Goal: Task Accomplishment & Management: Manage account settings

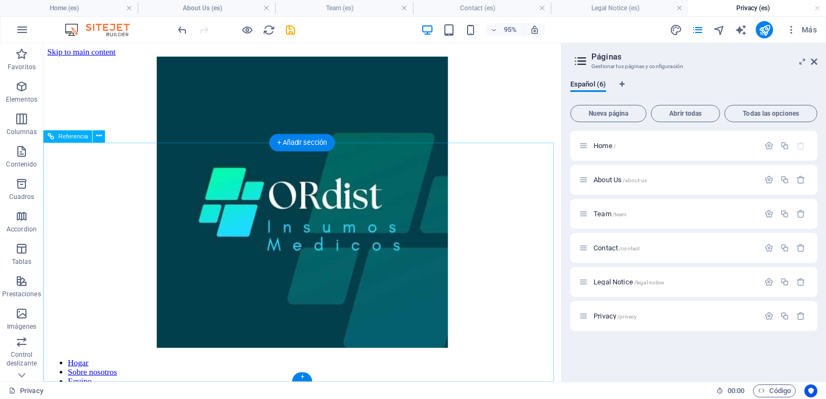
scroll to position [1541, 0]
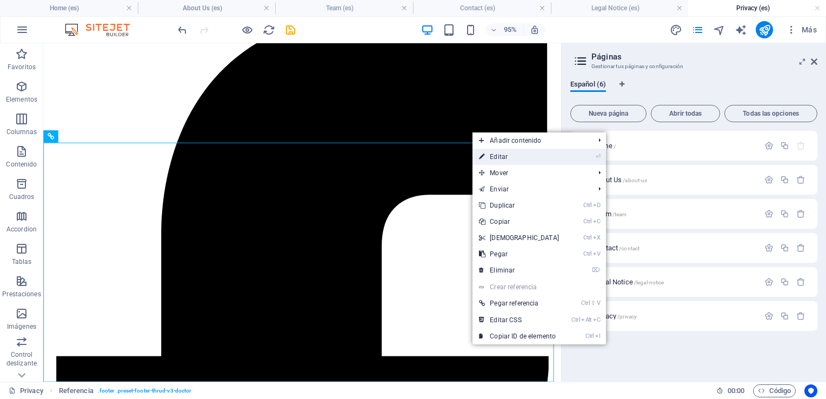
click at [502, 152] on link "⏎ Editar" at bounding box center [519, 157] width 93 height 16
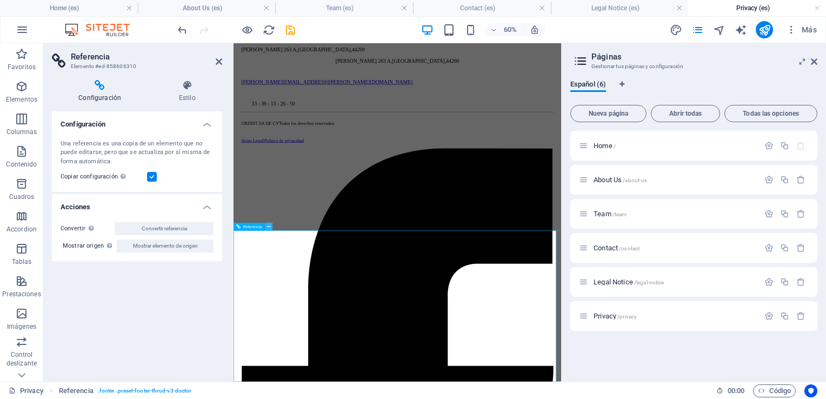
click at [270, 227] on button at bounding box center [269, 227] width 8 height 8
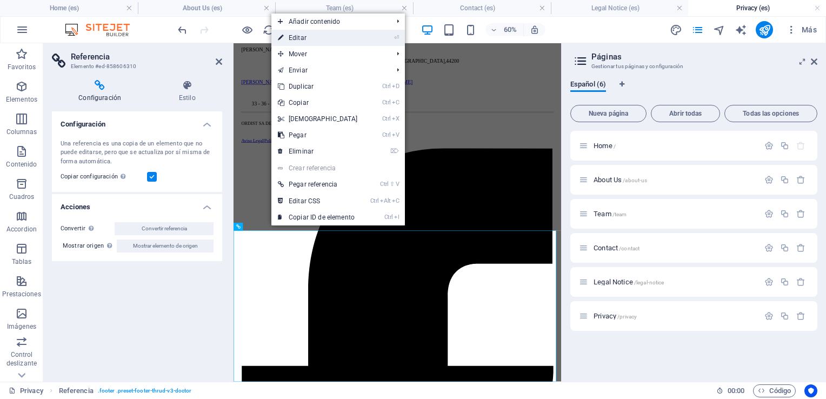
click at [312, 40] on link "⏎ Editar" at bounding box center [317, 38] width 93 height 16
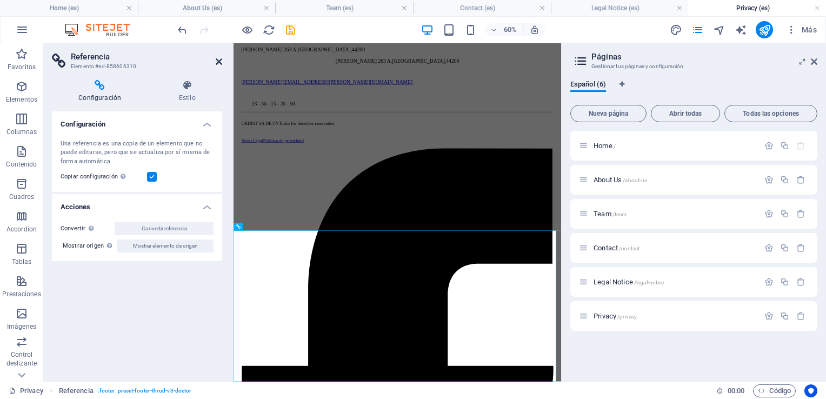
click at [219, 62] on icon at bounding box center [219, 61] width 6 height 9
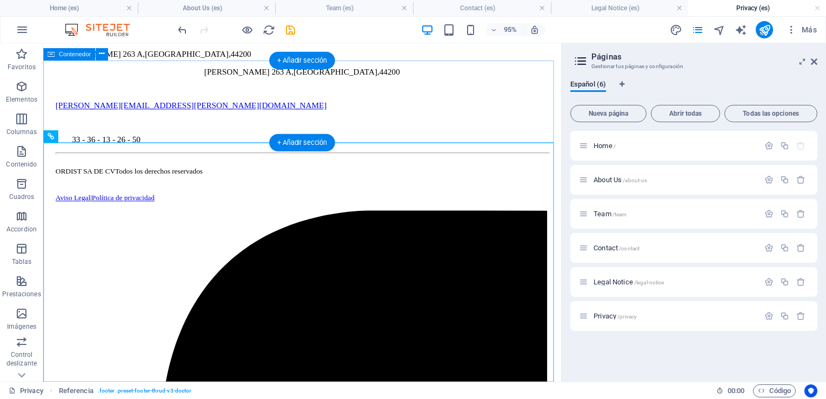
scroll to position [1541, 0]
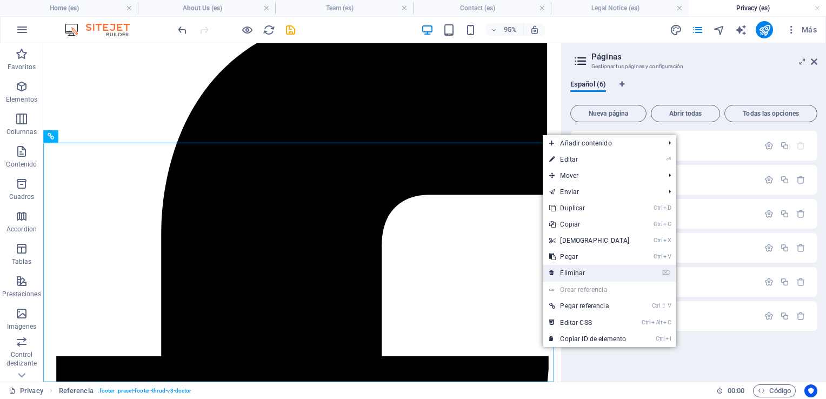
click at [582, 272] on link "⌦ Eliminar" at bounding box center [589, 273] width 93 height 16
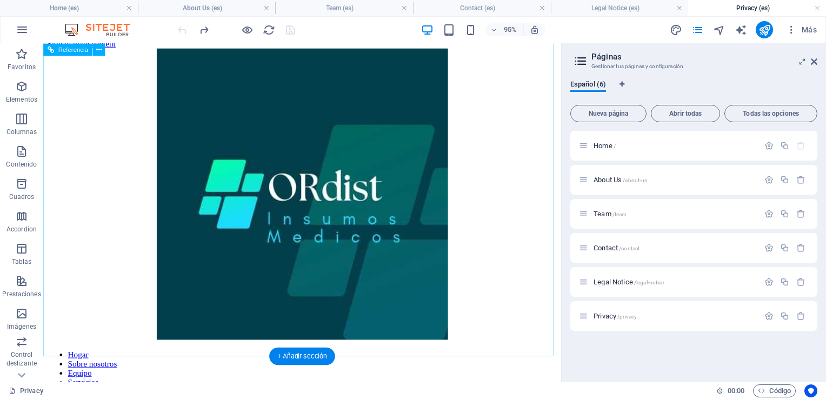
scroll to position [0, 0]
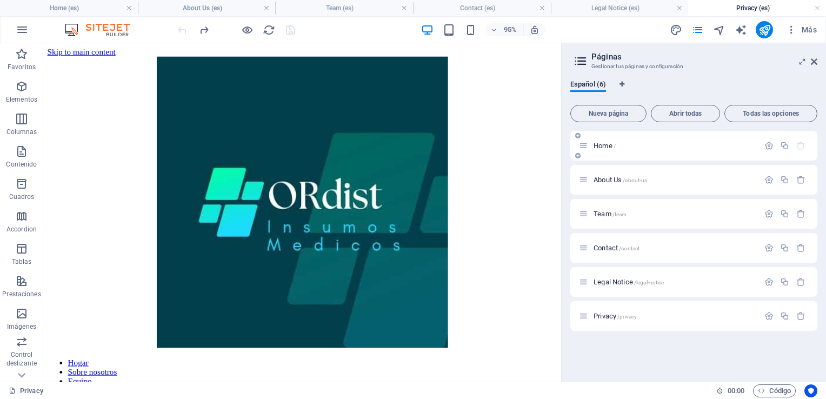
click at [640, 148] on p "Home /" at bounding box center [675, 145] width 162 height 7
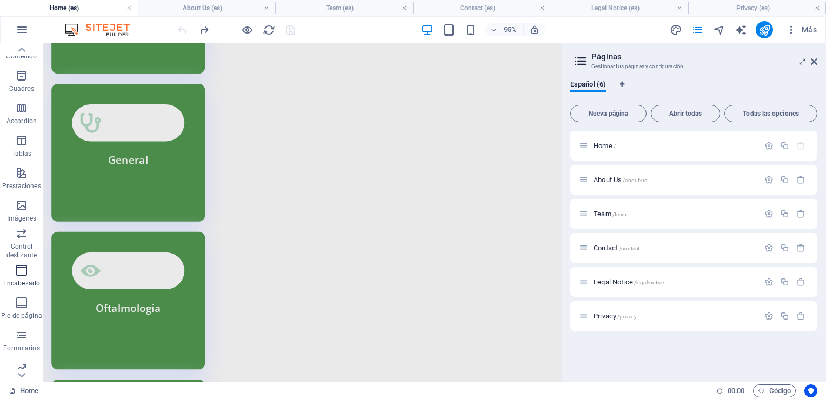
scroll to position [148, 0]
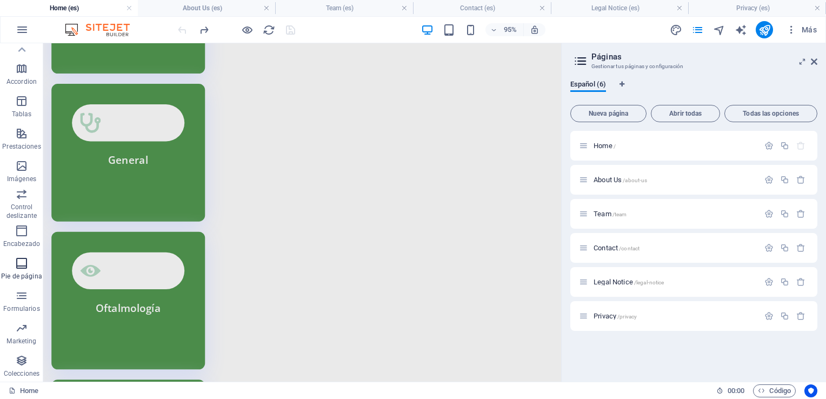
click at [29, 265] on span "Pie de página" at bounding box center [21, 270] width 43 height 26
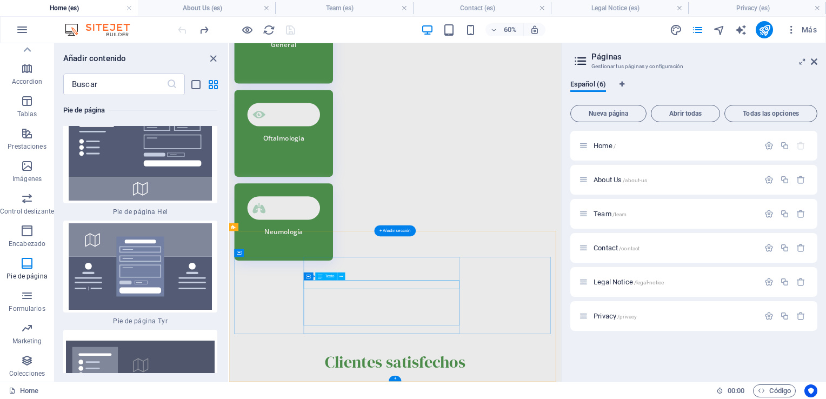
scroll to position [3423, 0]
click at [538, 354] on icon at bounding box center [539, 353] width 4 height 7
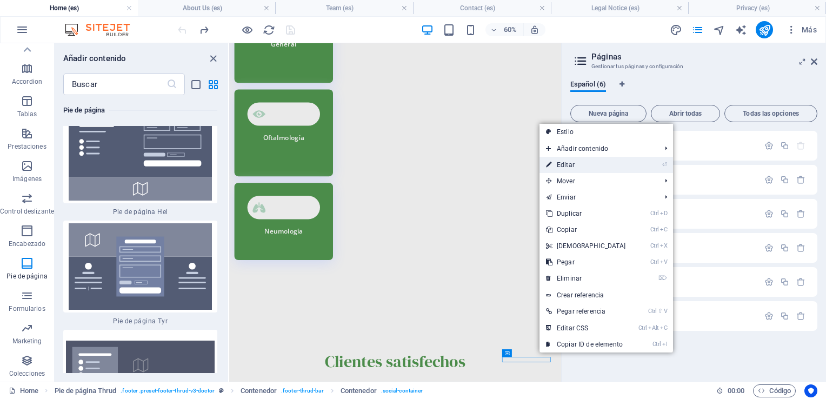
drag, startPoint x: 504, startPoint y: 311, endPoint x: 564, endPoint y: 168, distance: 155.6
click at [564, 168] on link "⏎ Editar" at bounding box center [586, 165] width 93 height 16
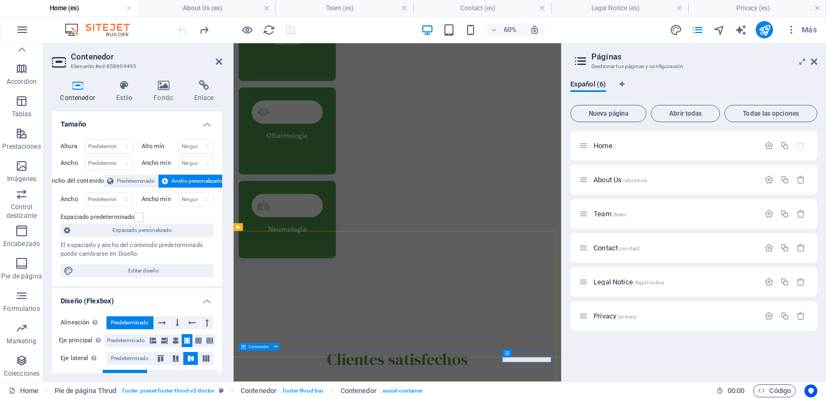
scroll to position [3419, 0]
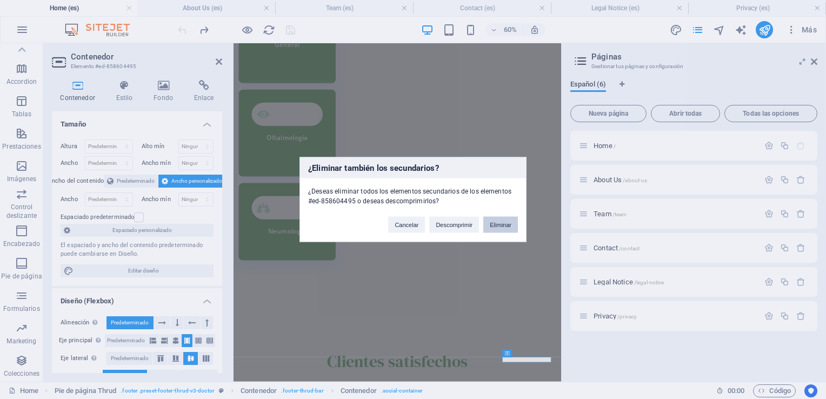
click at [494, 222] on button "Eliminar" at bounding box center [500, 225] width 35 height 16
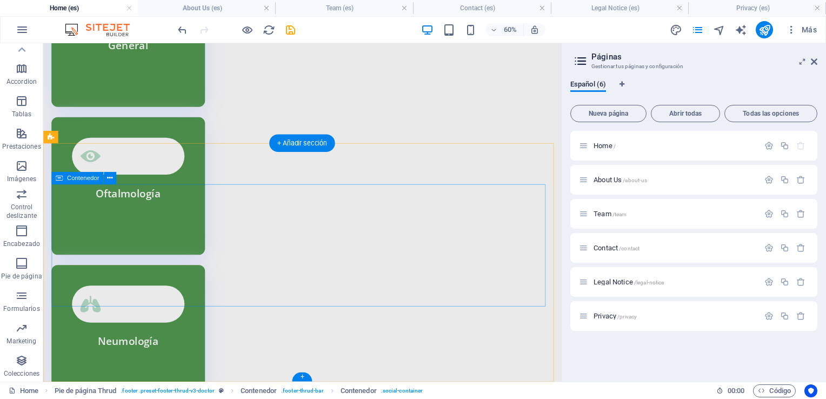
scroll to position [3627, 0]
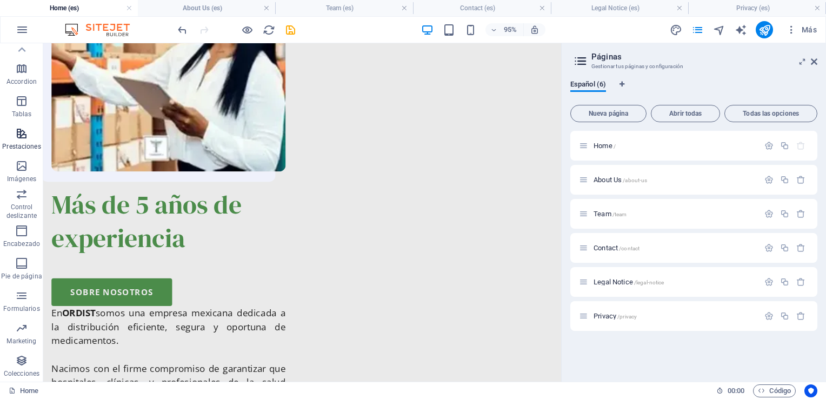
scroll to position [0, 0]
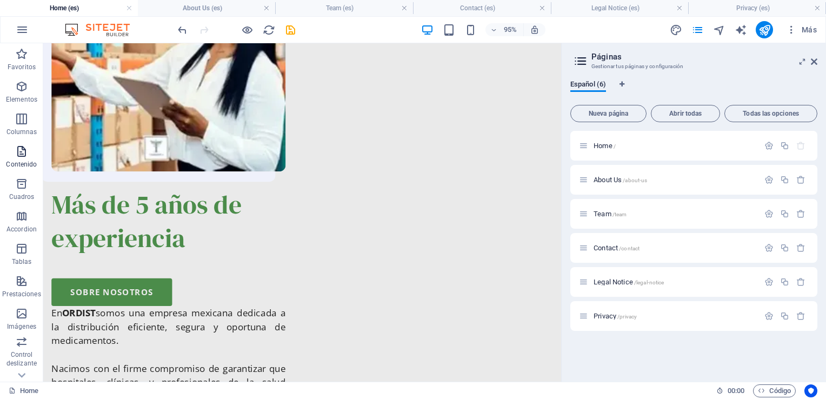
click at [21, 150] on icon "button" at bounding box center [21, 151] width 13 height 13
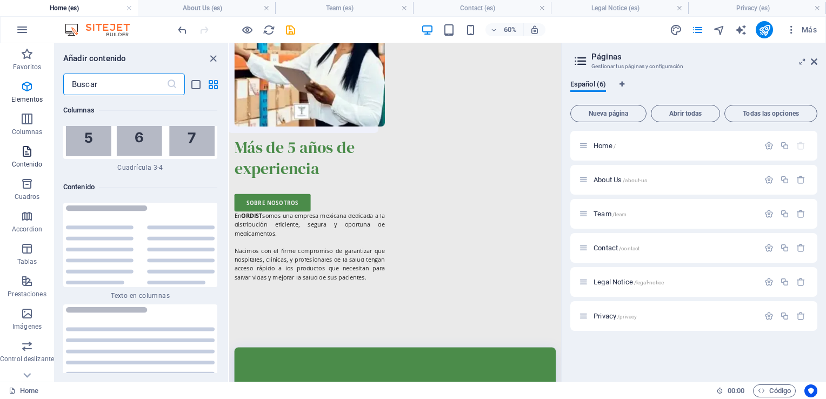
scroll to position [3678, 0]
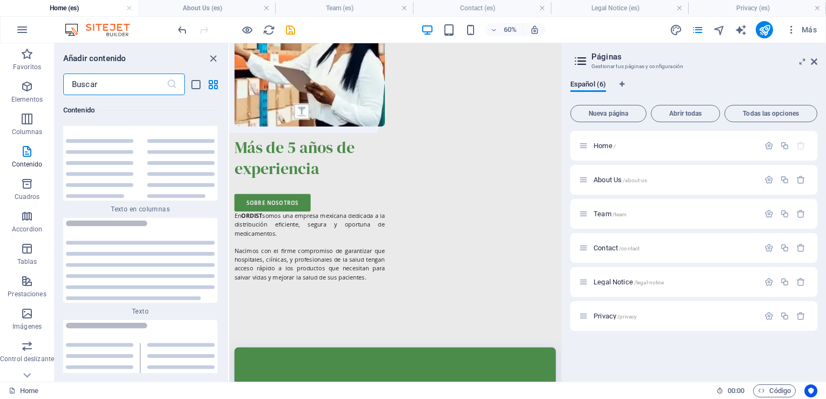
click at [586, 63] on icon at bounding box center [581, 61] width 16 height 15
click at [578, 61] on icon at bounding box center [581, 61] width 16 height 15
click at [811, 63] on icon at bounding box center [814, 61] width 6 height 9
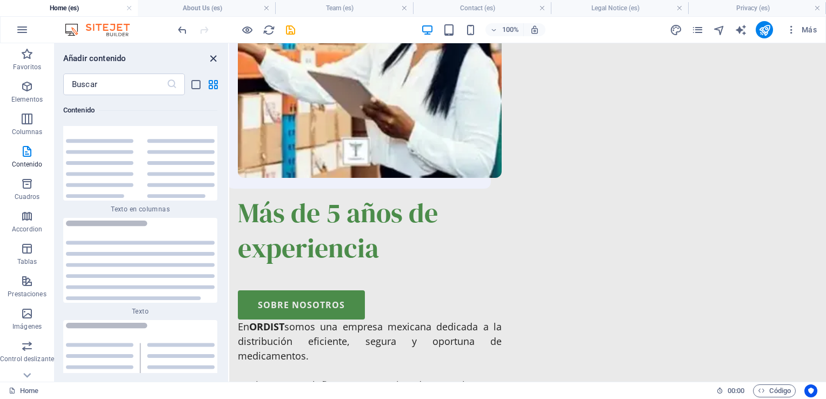
click at [212, 57] on icon "close panel" at bounding box center [213, 58] width 12 height 12
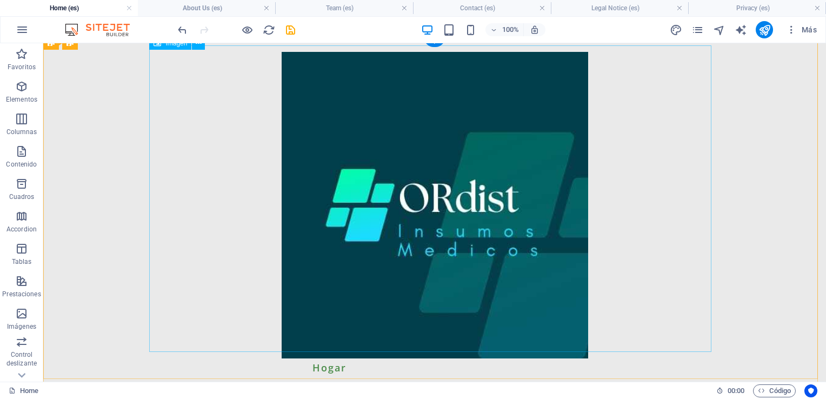
scroll to position [0, 0]
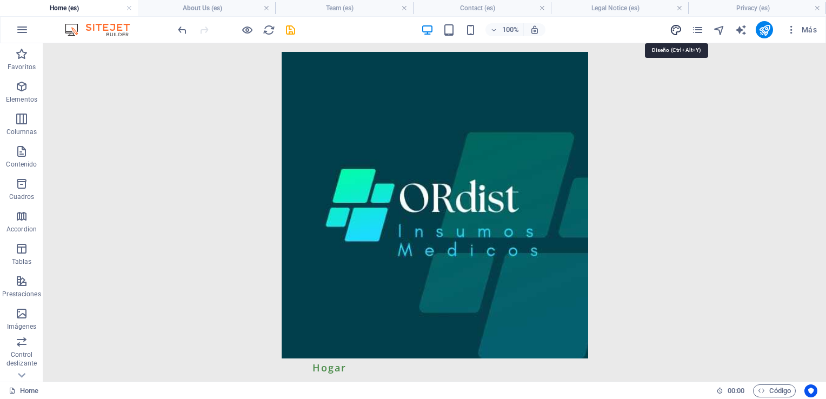
click at [670, 32] on icon "design" at bounding box center [676, 30] width 12 height 12
select select "700"
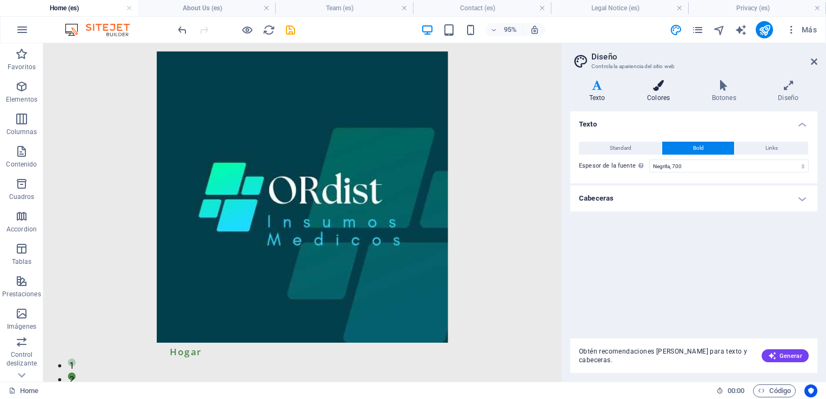
click at [657, 83] on icon at bounding box center [658, 85] width 61 height 11
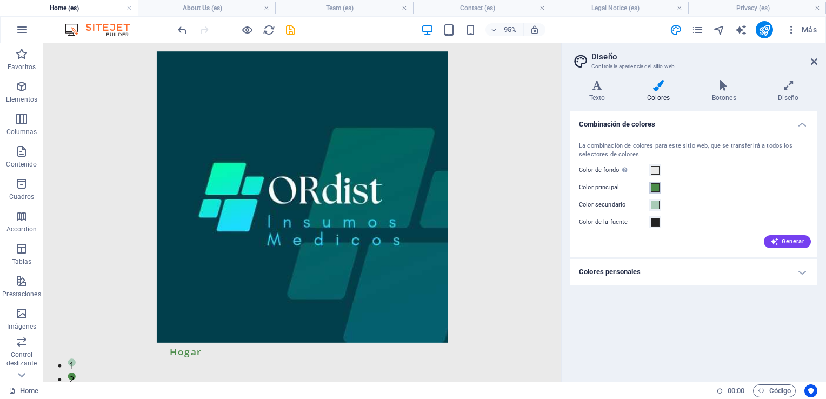
click at [654, 187] on span at bounding box center [655, 187] width 9 height 9
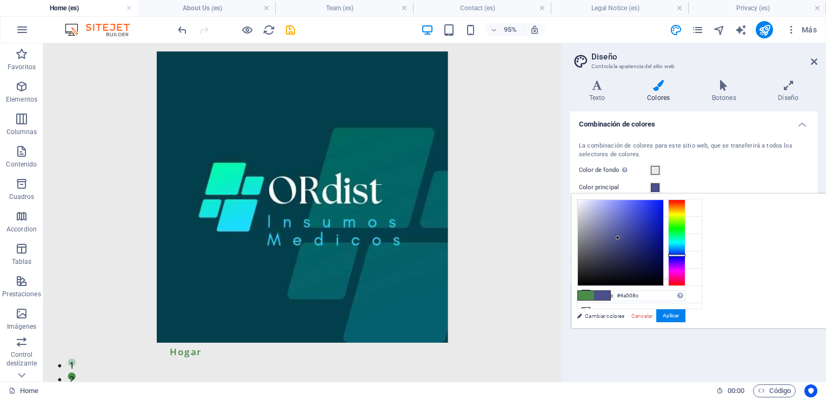
click at [686, 255] on div at bounding box center [676, 242] width 17 height 86
click at [686, 251] on div at bounding box center [676, 242] width 17 height 86
click at [686, 246] on div at bounding box center [676, 242] width 17 height 86
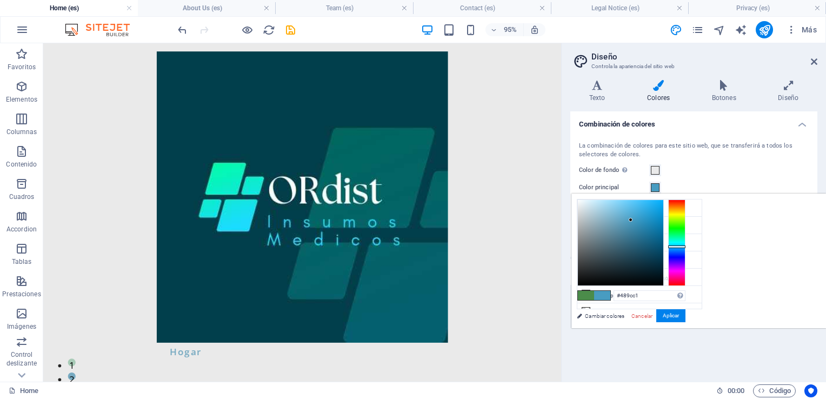
drag, startPoint x: 753, startPoint y: 232, endPoint x: 766, endPoint y: 219, distance: 18.7
click at [663, 219] on div at bounding box center [620, 242] width 85 height 85
click at [587, 208] on icon at bounding box center [586, 208] width 8 height 8
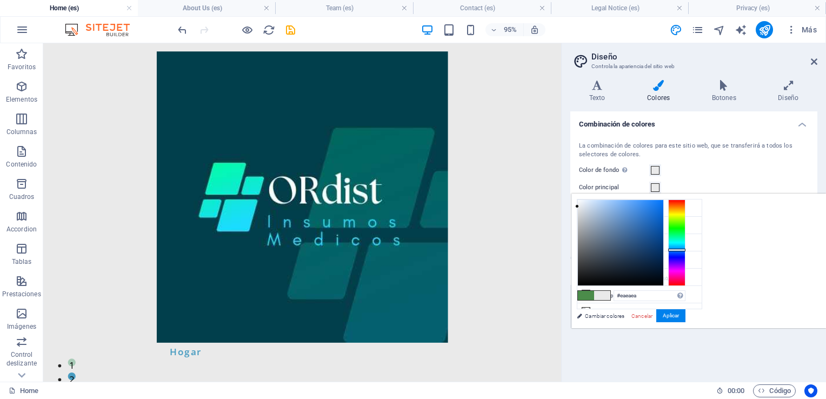
click at [686, 249] on div at bounding box center [676, 242] width 17 height 86
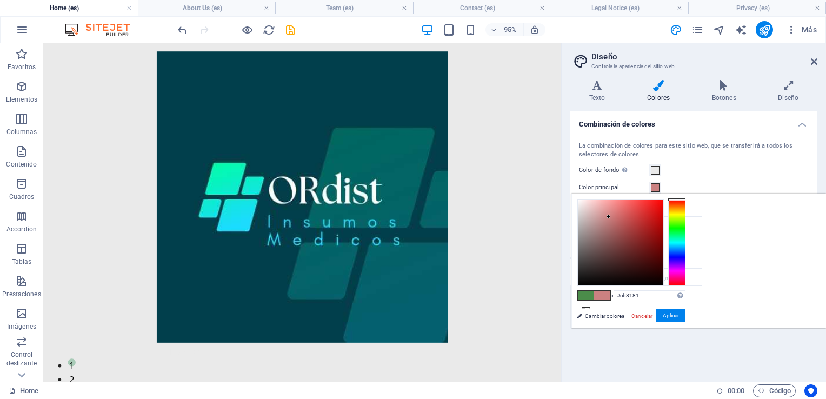
drag, startPoint x: 729, startPoint y: 209, endPoint x: 744, endPoint y: 216, distance: 16.4
click at [663, 216] on div at bounding box center [620, 242] width 85 height 85
click at [618, 224] on li "Color principal #cb8181" at bounding box center [639, 225] width 124 height 17
click at [582, 224] on icon at bounding box center [586, 225] width 8 height 8
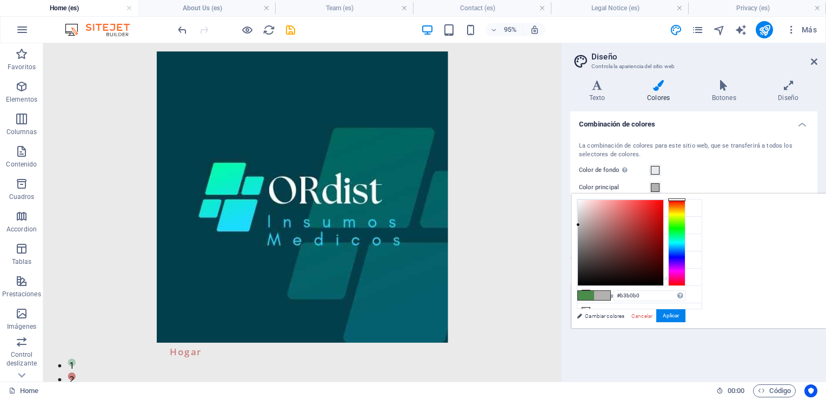
drag, startPoint x: 742, startPoint y: 215, endPoint x: 714, endPoint y: 224, distance: 29.6
click at [580, 224] on div at bounding box center [578, 225] width 4 height 4
drag, startPoint x: 578, startPoint y: 316, endPoint x: 640, endPoint y: 297, distance: 64.8
click at [578, 316] on link "Cambiar colores" at bounding box center [633, 316] width 125 height 14
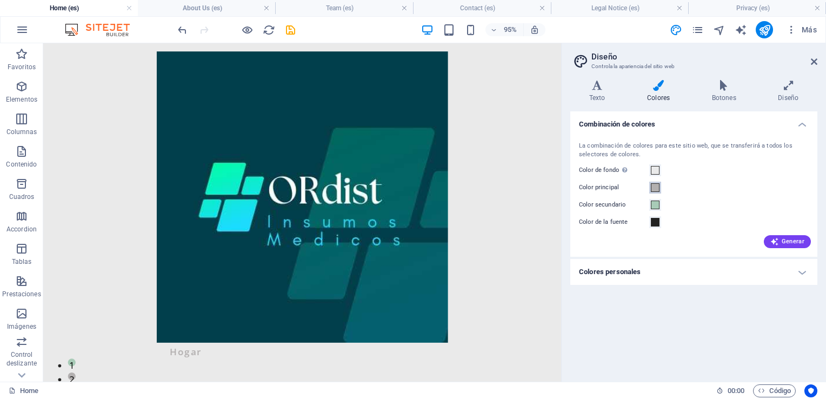
click at [651, 190] on span at bounding box center [655, 187] width 9 height 9
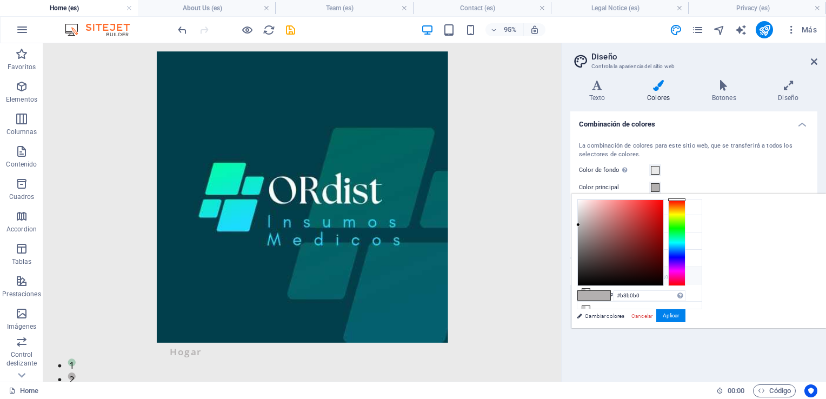
scroll to position [0, 0]
click at [629, 209] on li "Color de fondo #EAEAEA" at bounding box center [639, 207] width 124 height 17
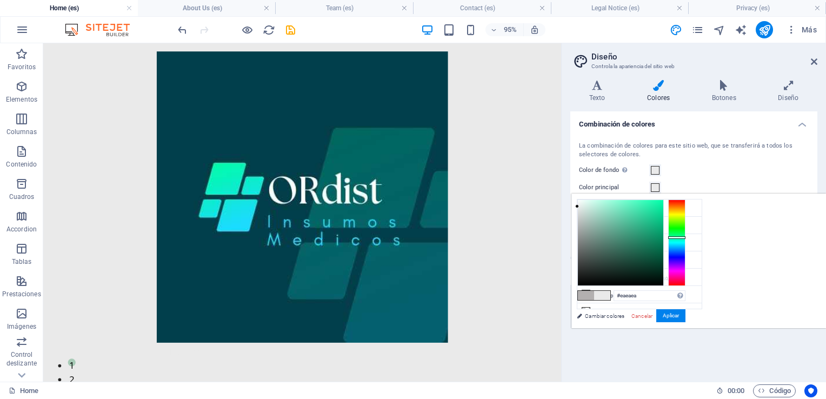
drag, startPoint x: 814, startPoint y: 198, endPoint x: 810, endPoint y: 237, distance: 39.1
click at [686, 237] on div at bounding box center [676, 237] width 17 height 3
type input "#19b17e"
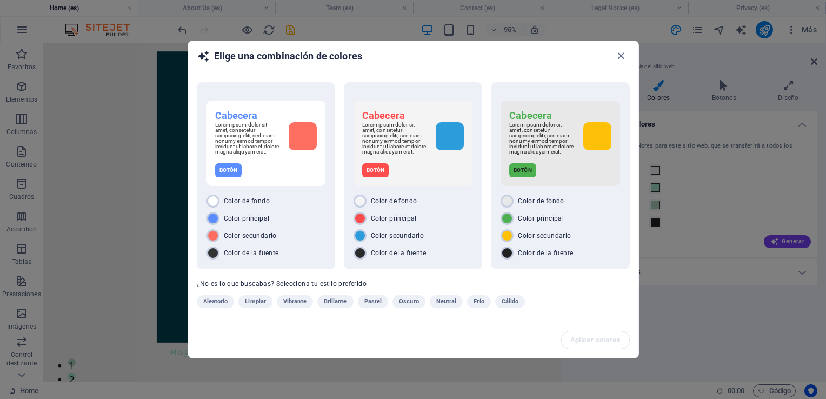
click at [474, 300] on span "Frío" at bounding box center [479, 301] width 10 height 13
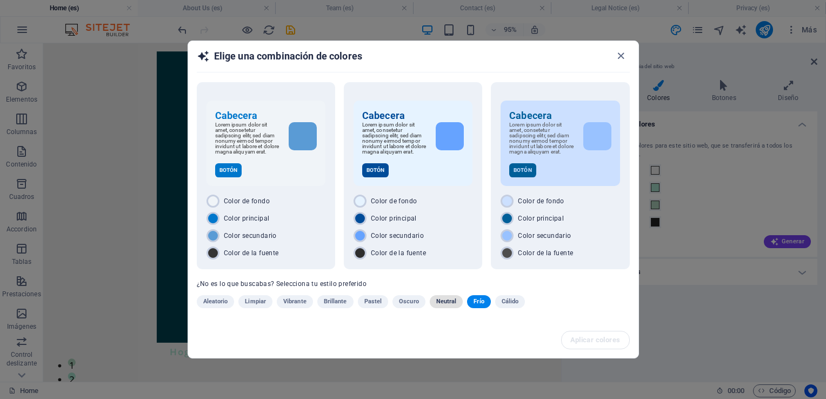
click at [448, 302] on span "Neutral" at bounding box center [446, 301] width 21 height 13
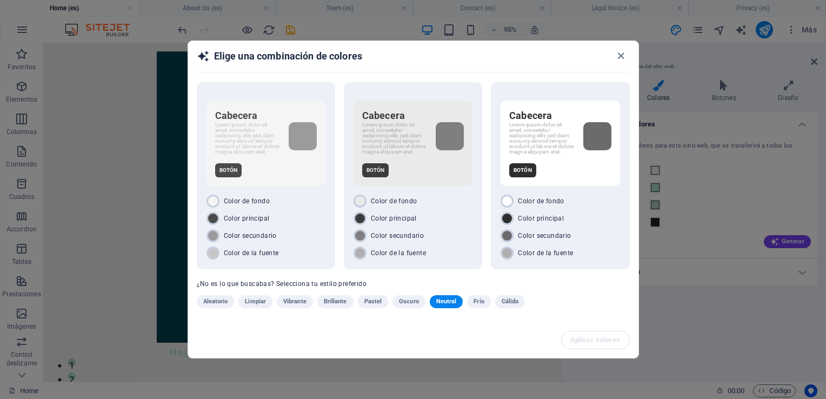
click at [407, 299] on span "Oscuro" at bounding box center [409, 301] width 20 height 13
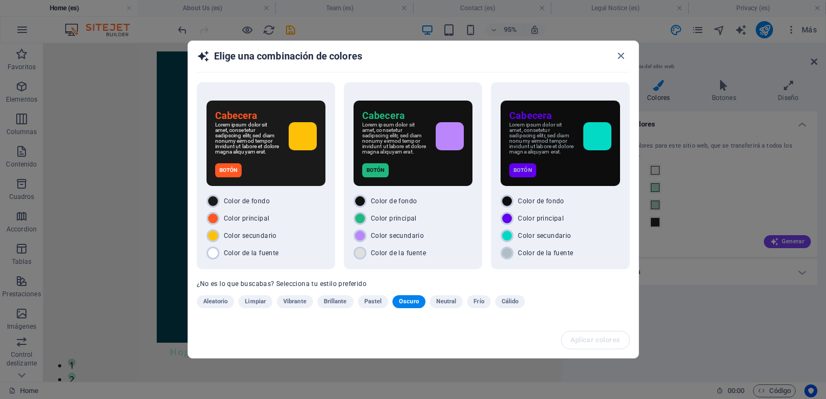
click at [376, 303] on span "Pastel" at bounding box center [373, 301] width 18 height 13
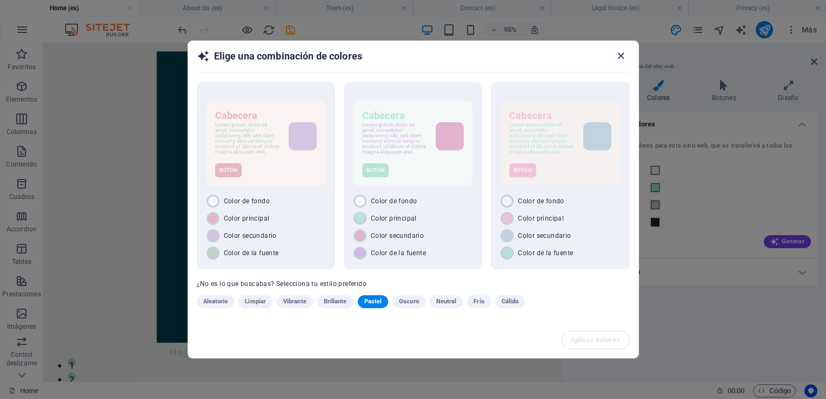
click at [623, 54] on icon "button" at bounding box center [621, 56] width 12 height 12
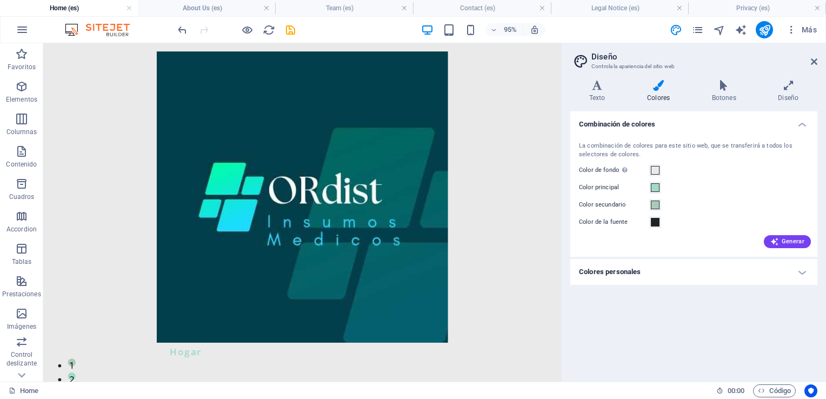
click at [819, 64] on aside "Diseño Controla la apariencia del sitio web Variantes Texto Colores Botones Dis…" at bounding box center [693, 212] width 265 height 338
click at [813, 64] on icon at bounding box center [814, 61] width 6 height 9
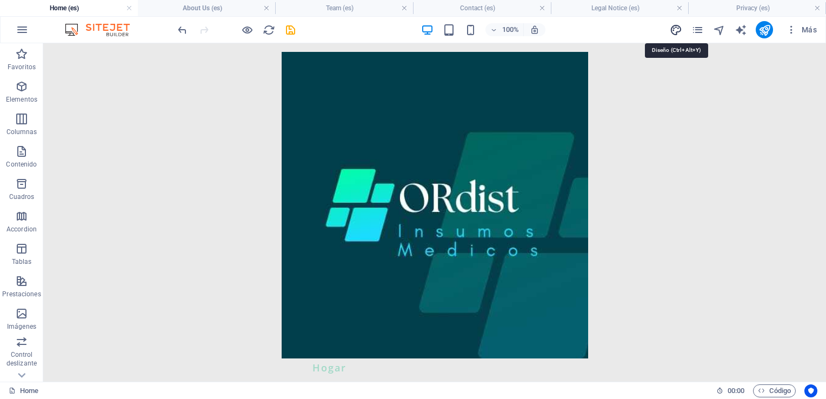
click at [675, 32] on icon "design" at bounding box center [676, 30] width 12 height 12
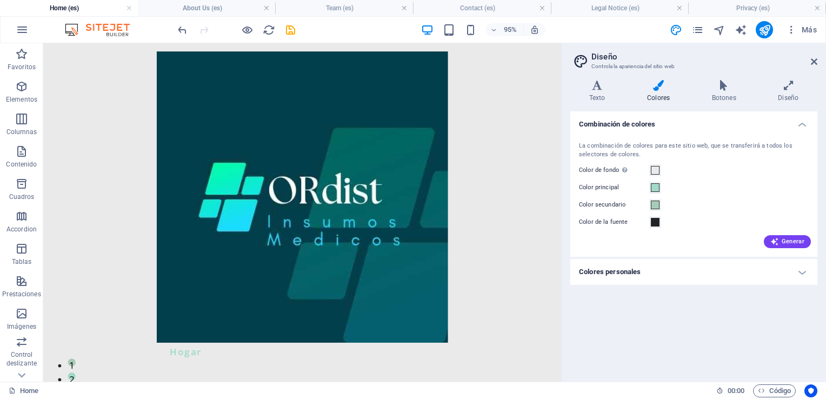
click at [653, 89] on icon at bounding box center [658, 85] width 61 height 11
click at [654, 167] on span at bounding box center [655, 170] width 9 height 9
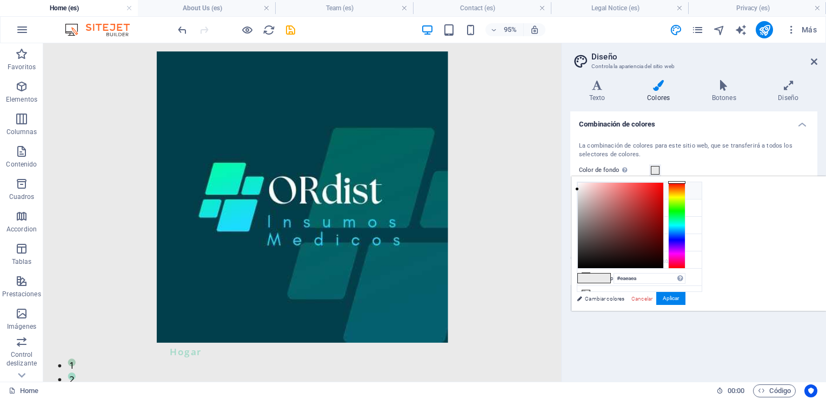
click at [587, 189] on icon at bounding box center [586, 191] width 8 height 8
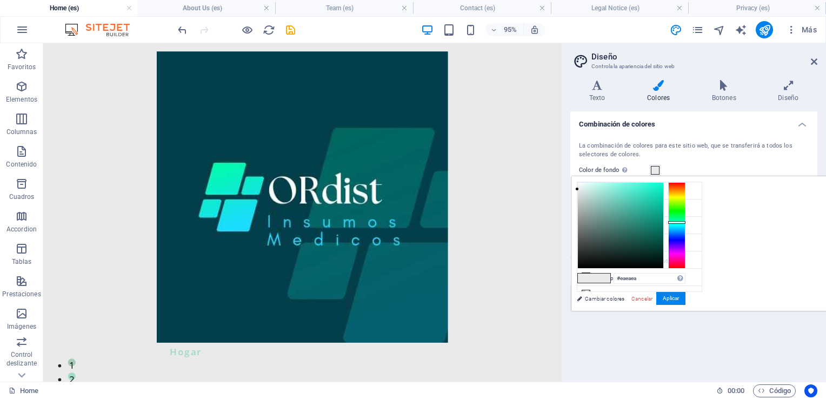
drag, startPoint x: 812, startPoint y: 181, endPoint x: 811, endPoint y: 222, distance: 41.1
click at [686, 222] on div at bounding box center [676, 222] width 17 height 3
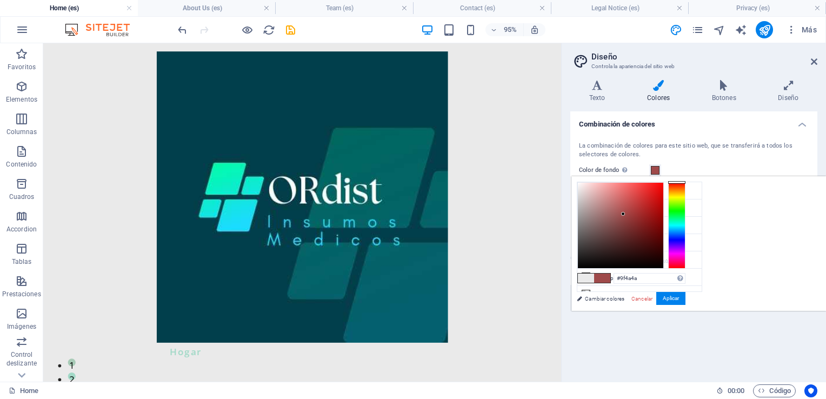
drag, startPoint x: 712, startPoint y: 188, endPoint x: 758, endPoint y: 214, distance: 53.0
click at [625, 214] on div at bounding box center [623, 214] width 4 height 4
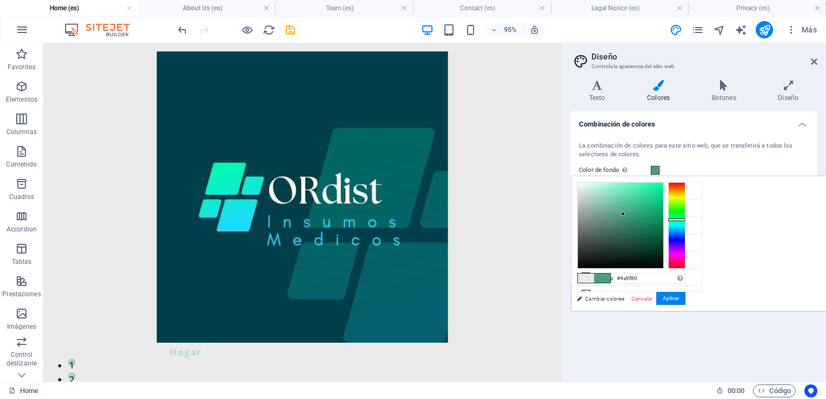
drag, startPoint x: 811, startPoint y: 181, endPoint x: 813, endPoint y: 219, distance: 37.9
click at [686, 219] on div at bounding box center [676, 219] width 17 height 3
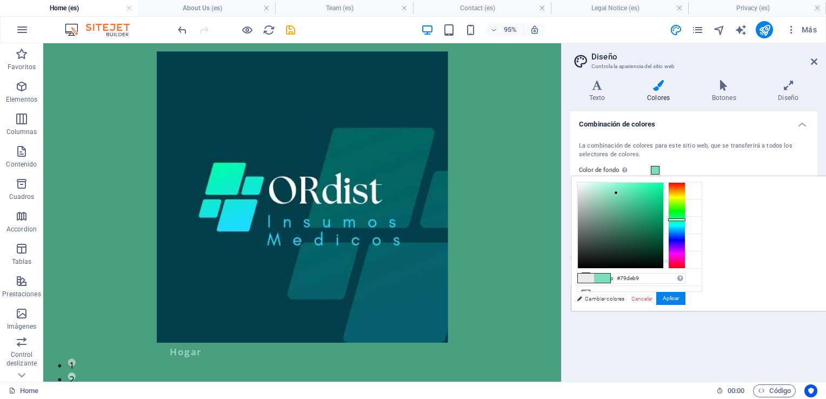
drag, startPoint x: 757, startPoint y: 211, endPoint x: 751, endPoint y: 192, distance: 19.3
click at [618, 192] on div at bounding box center [616, 193] width 4 height 4
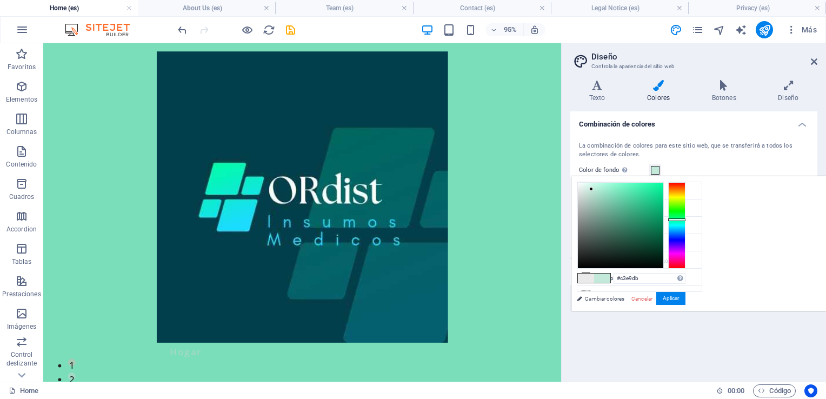
drag, startPoint x: 751, startPoint y: 192, endPoint x: 727, endPoint y: 189, distance: 25.2
click at [593, 189] on div at bounding box center [591, 189] width 4 height 4
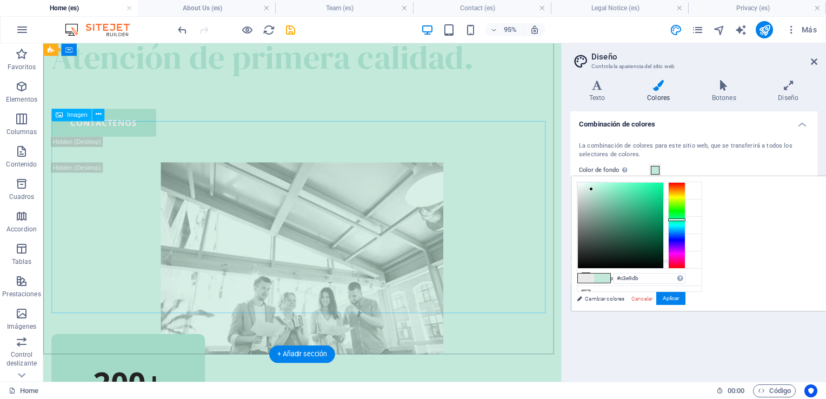
scroll to position [613, 0]
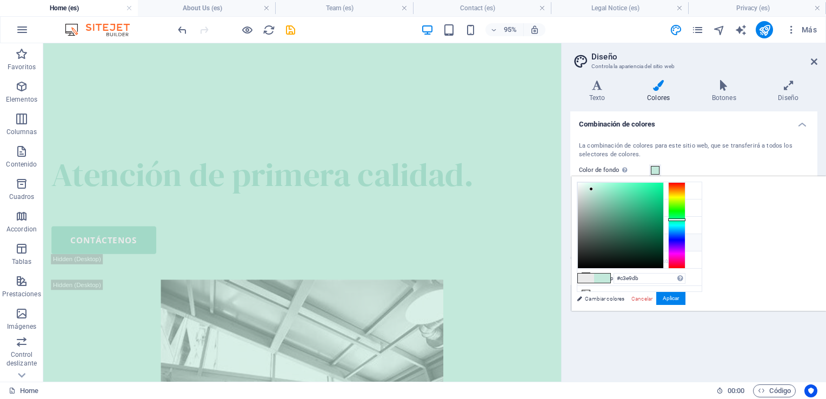
click at [605, 242] on li "Color de la fuente #222222" at bounding box center [639, 242] width 124 height 17
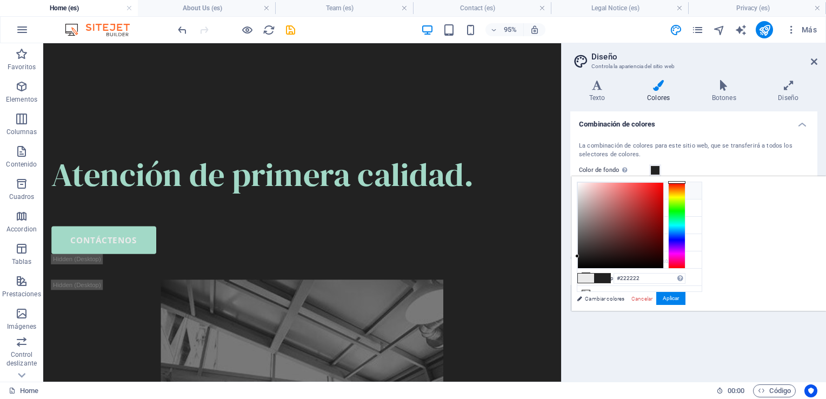
click at [638, 192] on small "#222222" at bounding box center [643, 193] width 16 height 8
click at [627, 188] on li "Color de fondo #222222" at bounding box center [639, 190] width 124 height 17
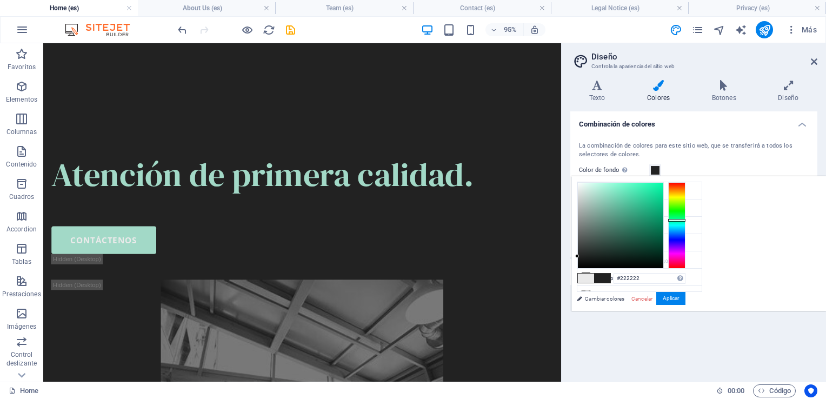
drag, startPoint x: 815, startPoint y: 182, endPoint x: 811, endPoint y: 219, distance: 37.6
click at [686, 219] on div at bounding box center [676, 220] width 17 height 3
drag, startPoint x: 711, startPoint y: 254, endPoint x: 746, endPoint y: 191, distance: 71.8
click at [612, 191] on div at bounding box center [610, 191] width 4 height 4
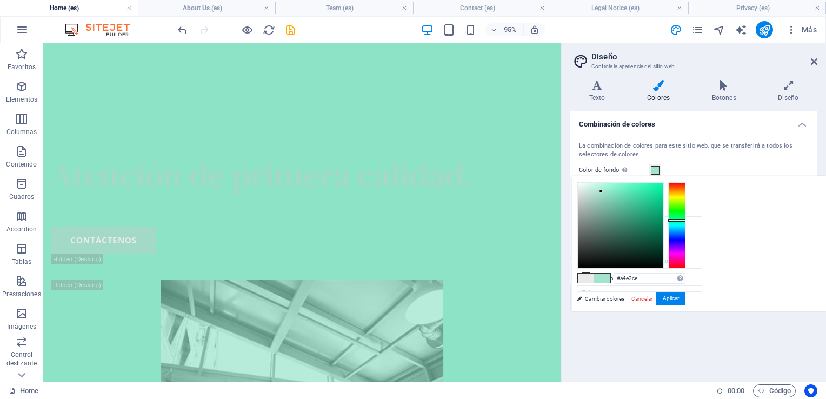
type input "#a5e3ce"
drag, startPoint x: 746, startPoint y: 191, endPoint x: 736, endPoint y: 191, distance: 9.7
click at [603, 191] on div at bounding box center [601, 191] width 4 height 4
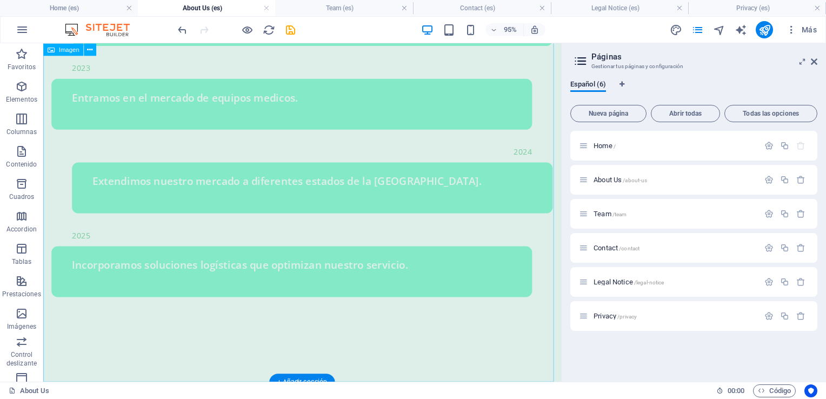
scroll to position [2531, 0]
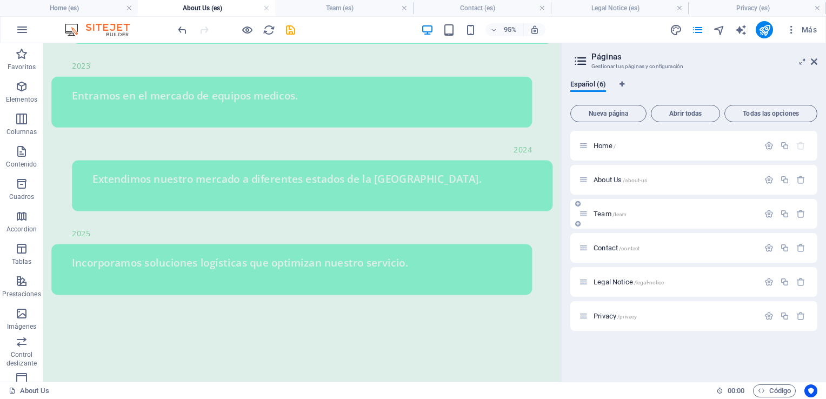
click at [607, 211] on span "Team /team" at bounding box center [610, 214] width 33 height 8
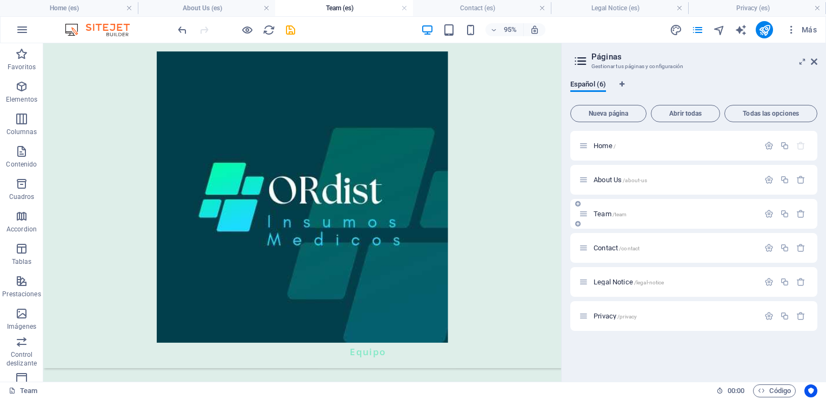
scroll to position [756, 0]
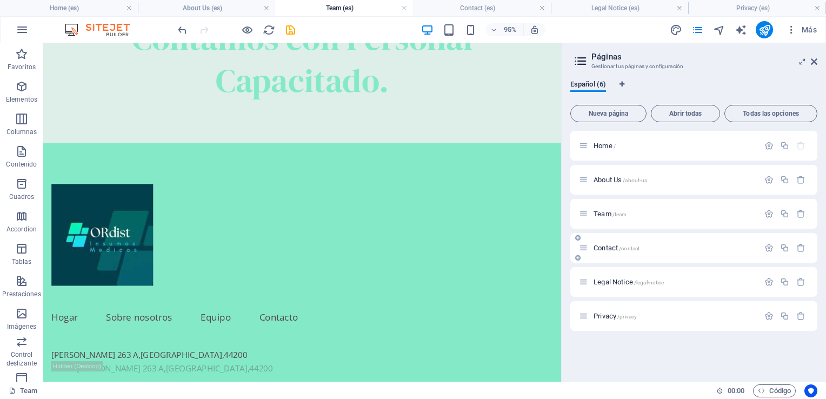
click at [629, 247] on span "/contact" at bounding box center [629, 248] width 21 height 6
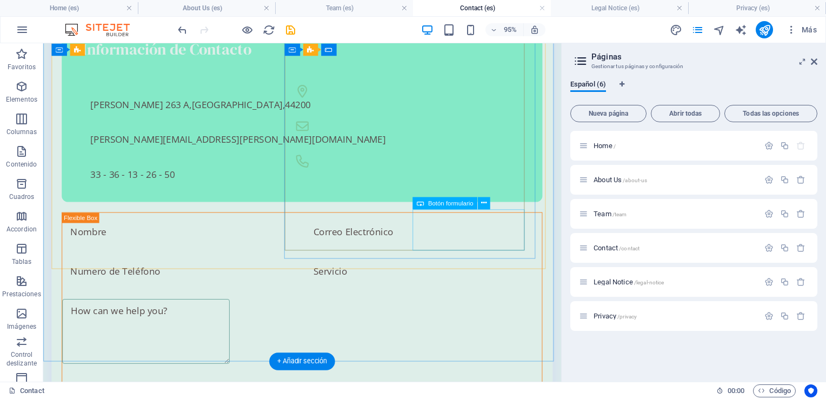
scroll to position [1153, 0]
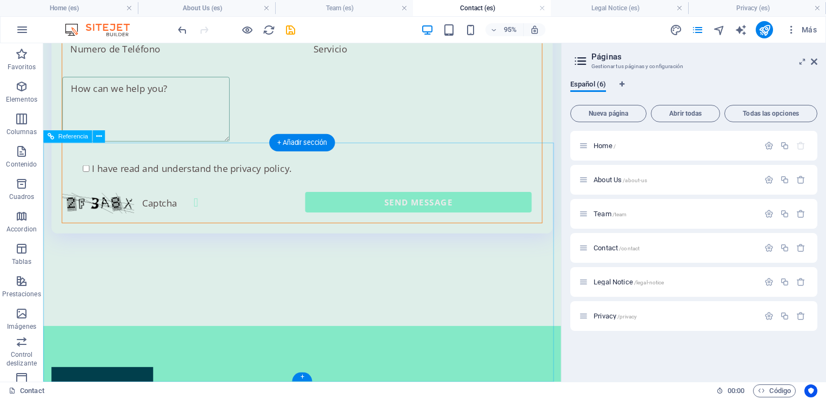
click at [99, 137] on icon at bounding box center [98, 136] width 5 height 11
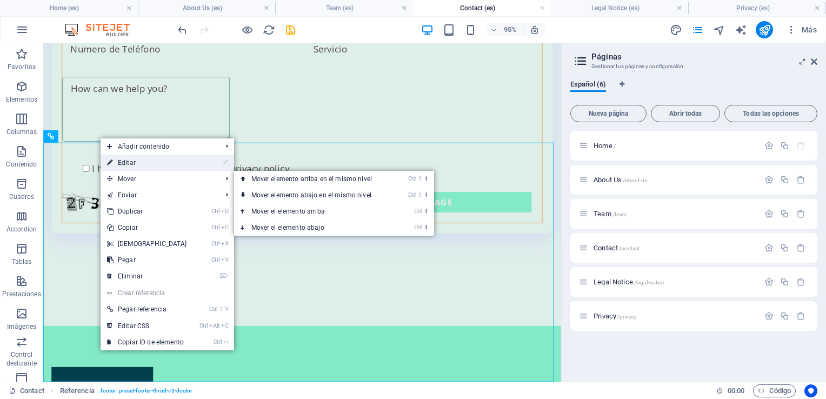
click at [161, 165] on link "⏎ Editar" at bounding box center [147, 163] width 93 height 16
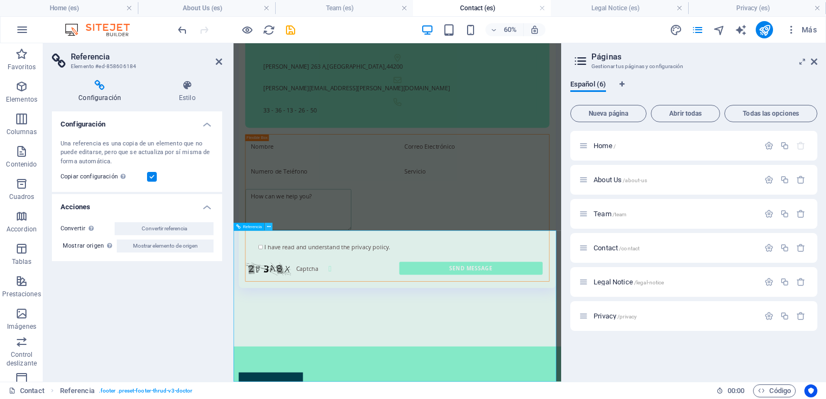
click at [270, 227] on icon at bounding box center [269, 226] width 4 height 7
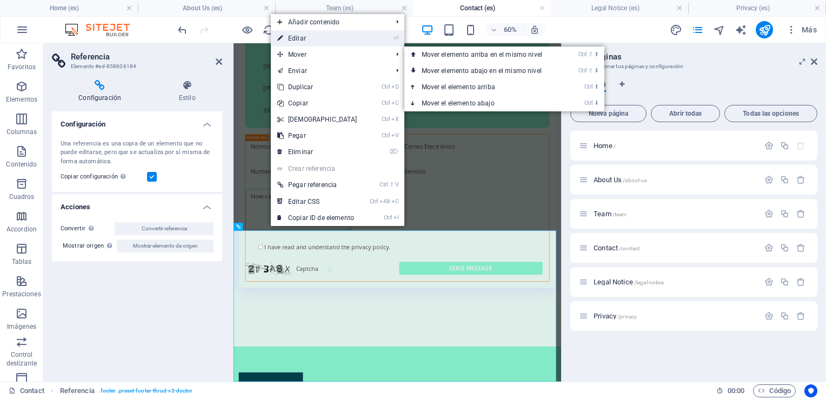
click at [309, 41] on link "⏎ Editar" at bounding box center [317, 38] width 93 height 16
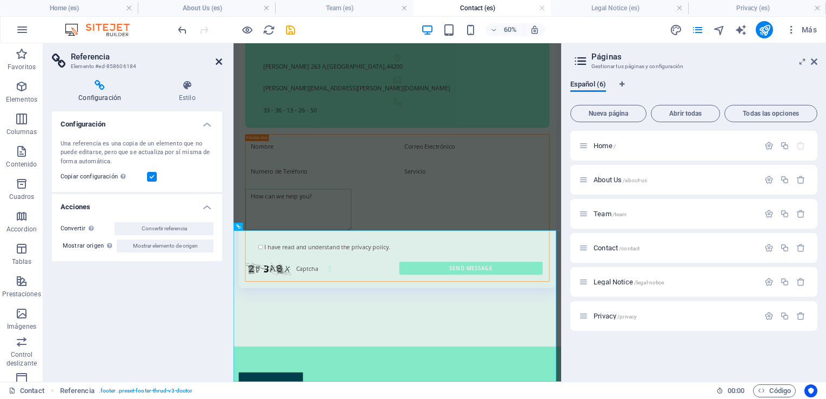
click at [222, 60] on icon at bounding box center [219, 61] width 6 height 9
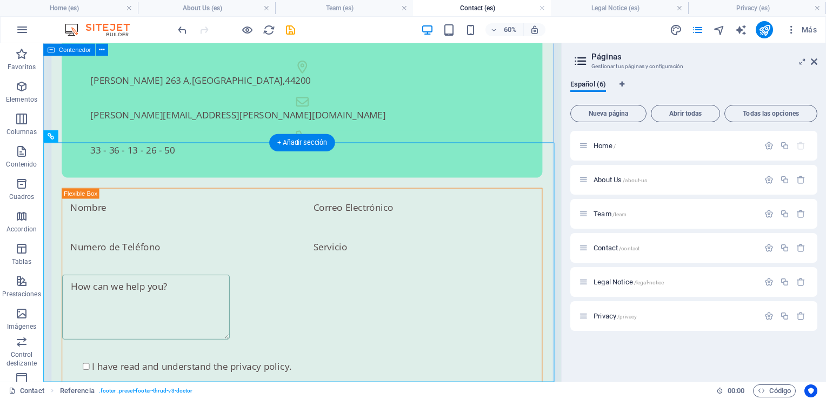
scroll to position [1153, 0]
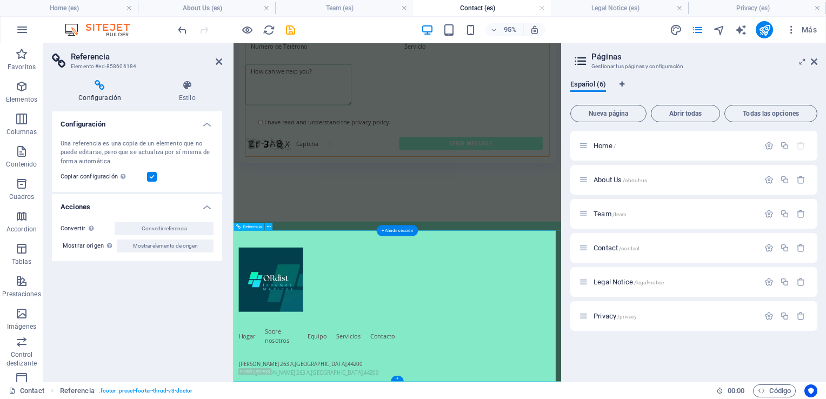
scroll to position [945, 0]
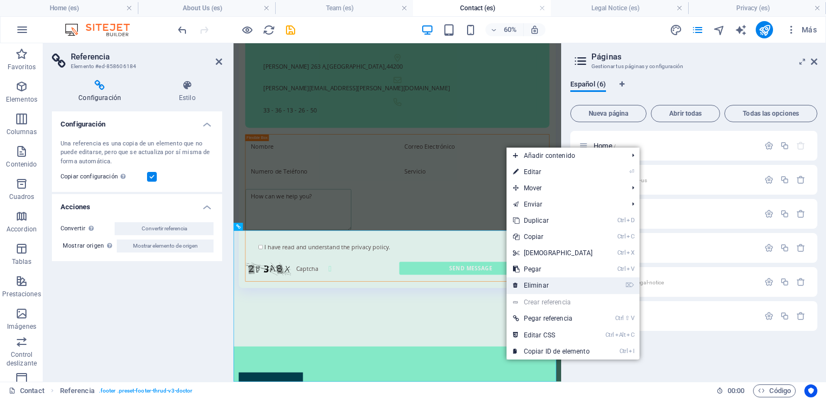
click at [551, 289] on link "⌦ Eliminar" at bounding box center [553, 285] width 93 height 16
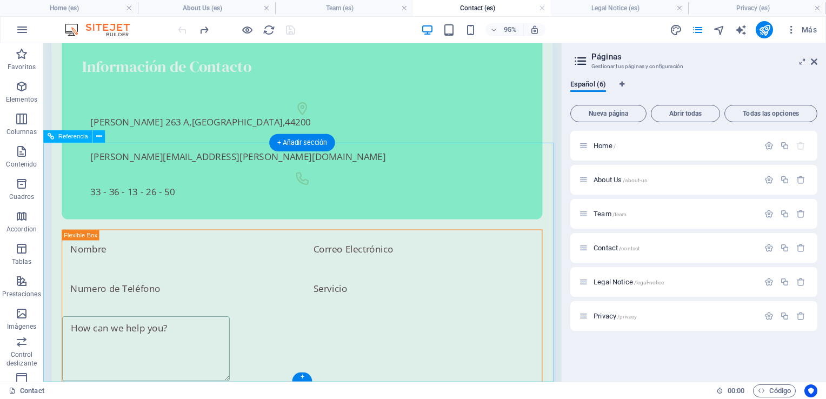
scroll to position [1153, 0]
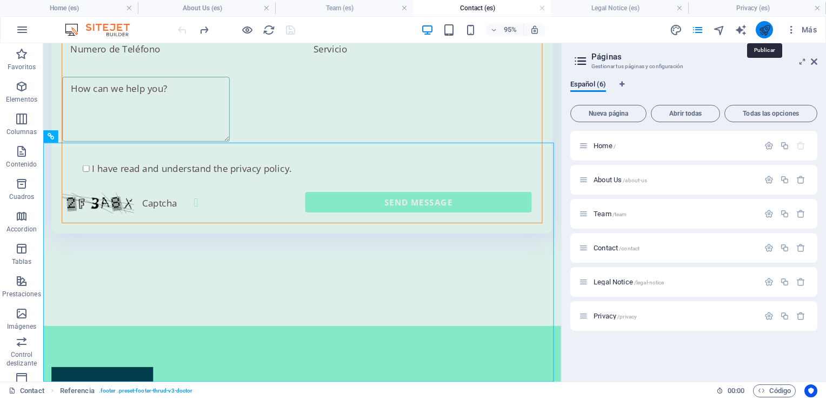
click at [766, 30] on icon "publish" at bounding box center [764, 30] width 12 height 12
